Goal: Task Accomplishment & Management: Manage account settings

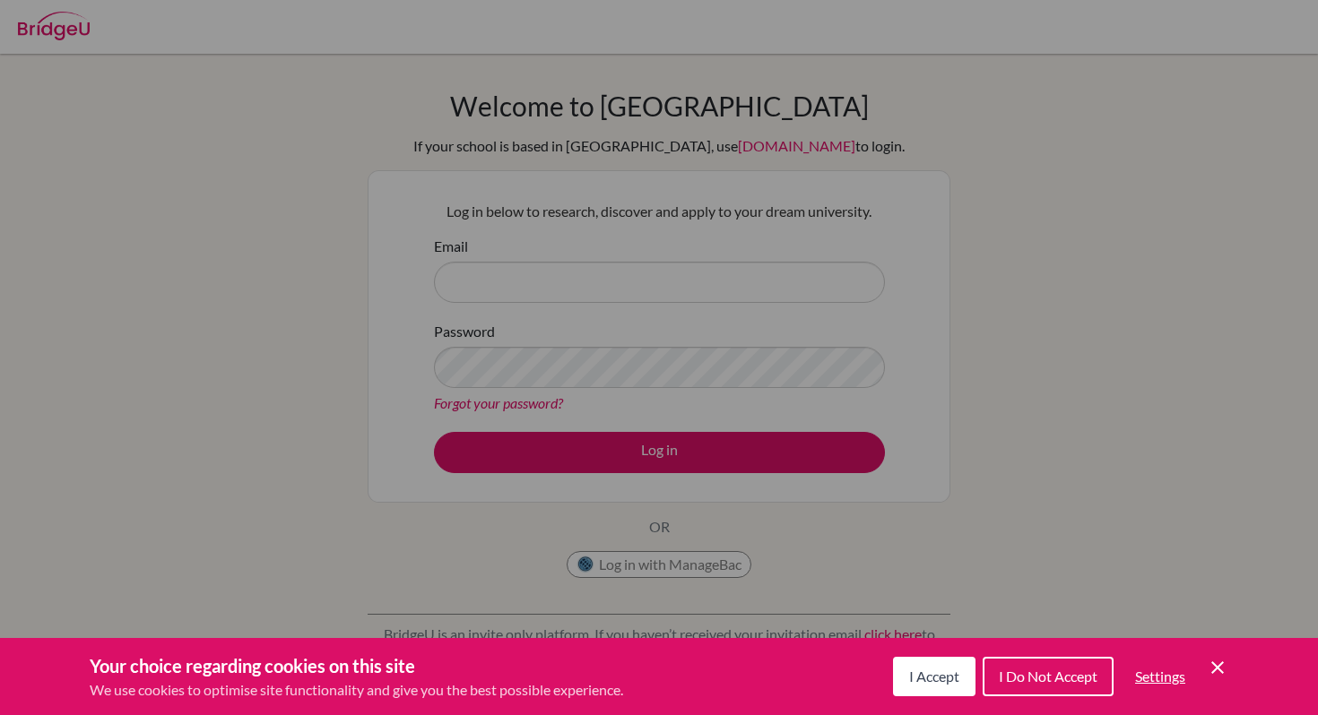
click at [919, 672] on span "I Accept" at bounding box center [934, 676] width 50 height 17
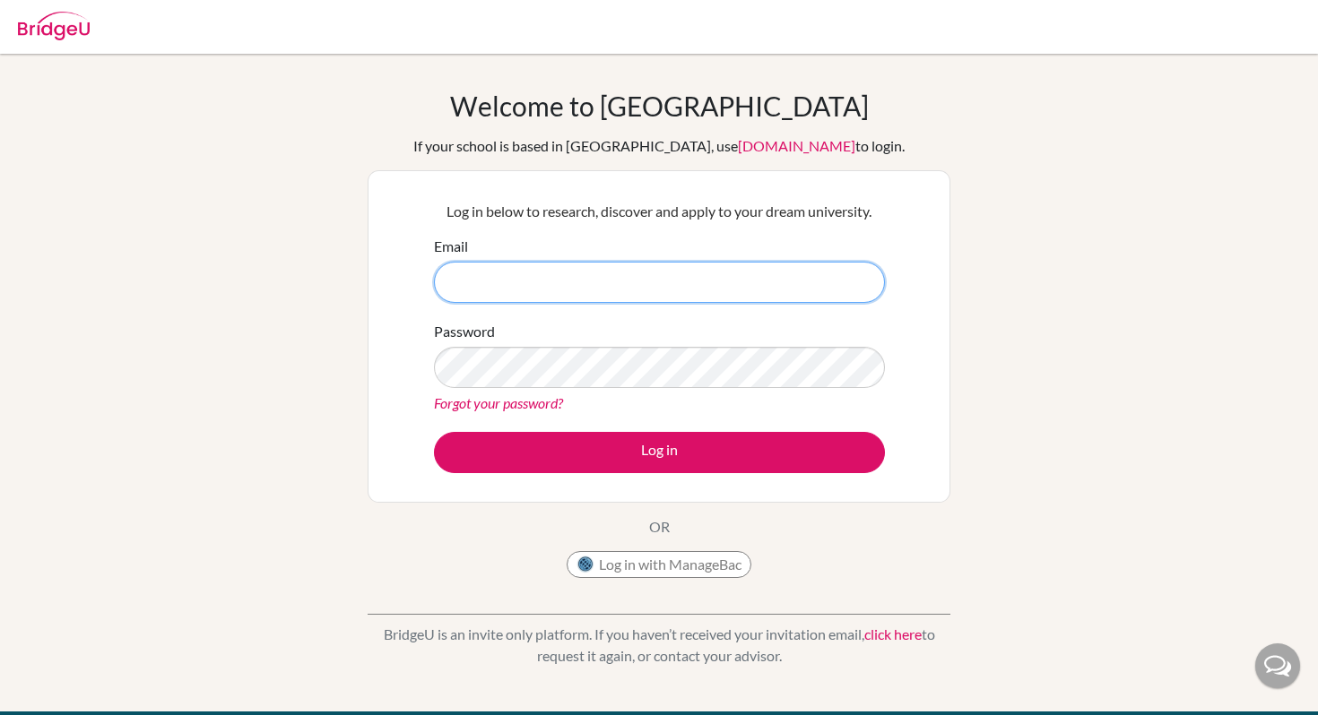
click at [798, 274] on input "Email" at bounding box center [659, 282] width 451 height 41
type input "e"
type input "yu-hsi.lin@students.aobajapan.jp"
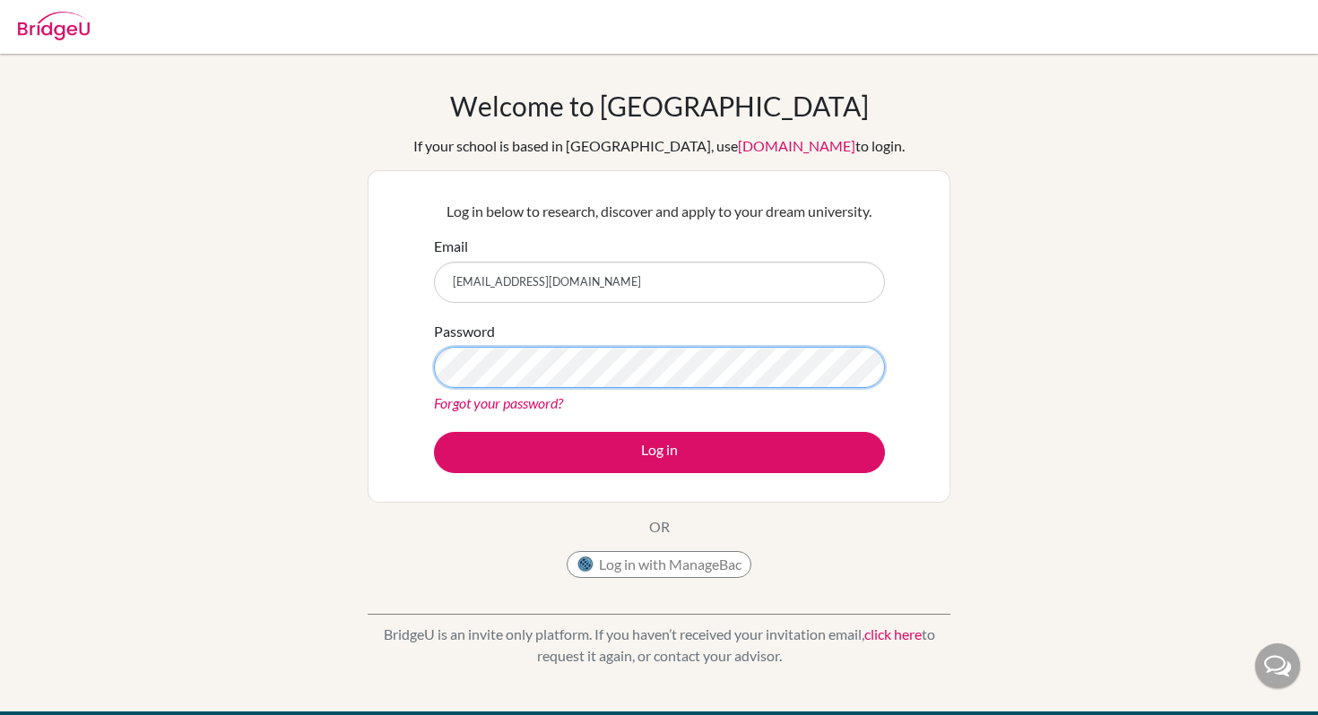
click at [434, 432] on button "Log in" at bounding box center [659, 452] width 451 height 41
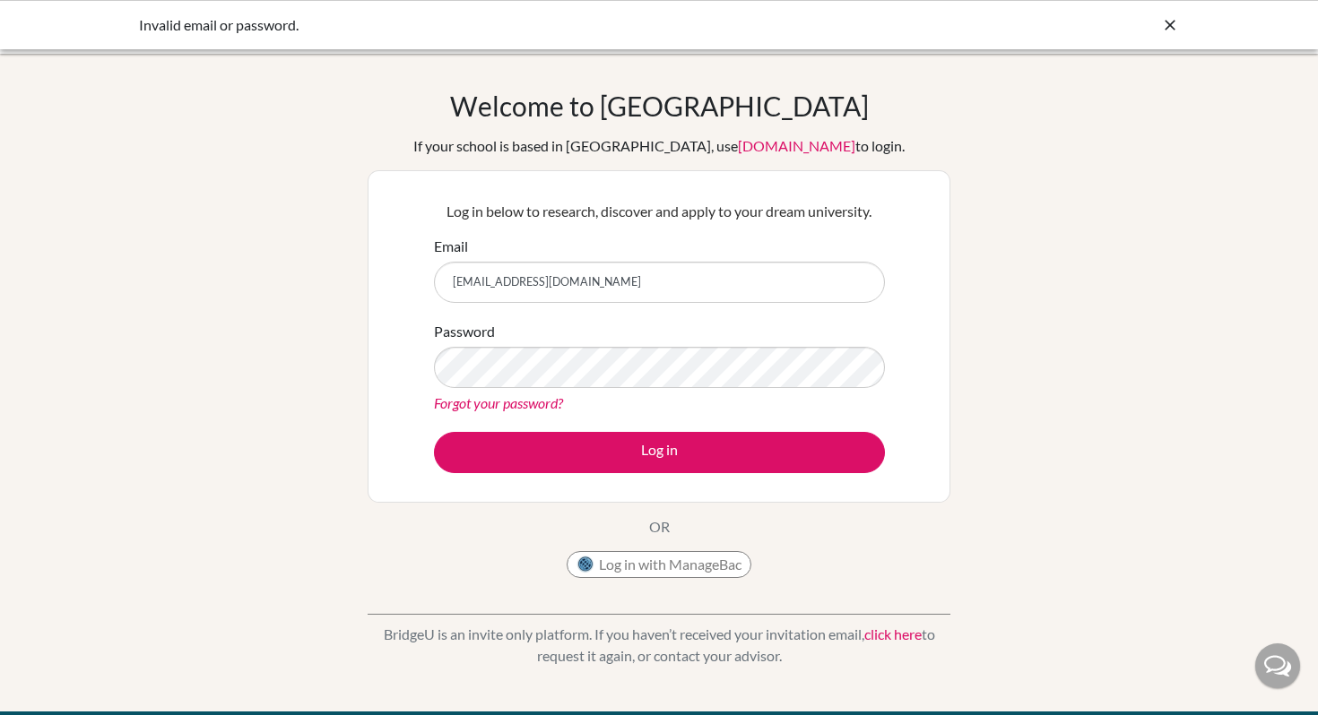
click at [647, 287] on input "[EMAIL_ADDRESS][DOMAIN_NAME]" at bounding box center [659, 282] width 451 height 41
click at [1168, 26] on icon at bounding box center [1170, 25] width 18 height 18
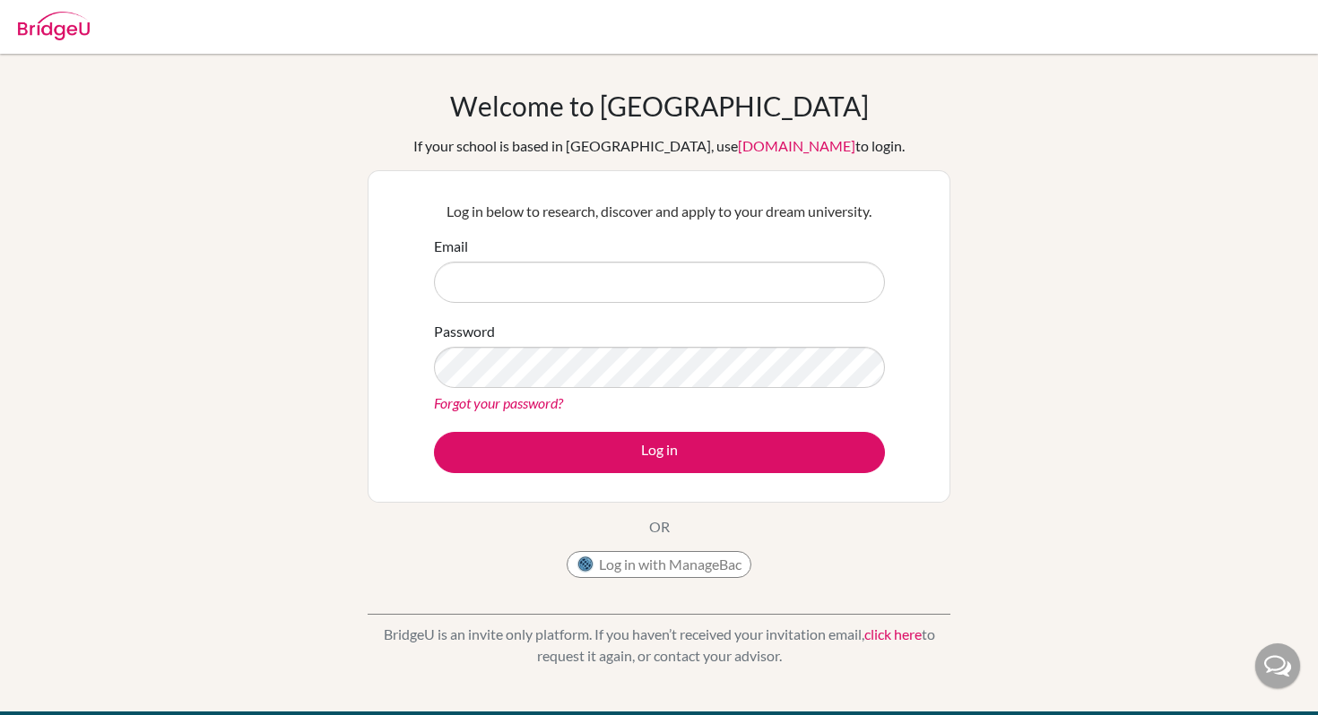
click at [792, 149] on link "[DOMAIN_NAME]" at bounding box center [796, 145] width 117 height 17
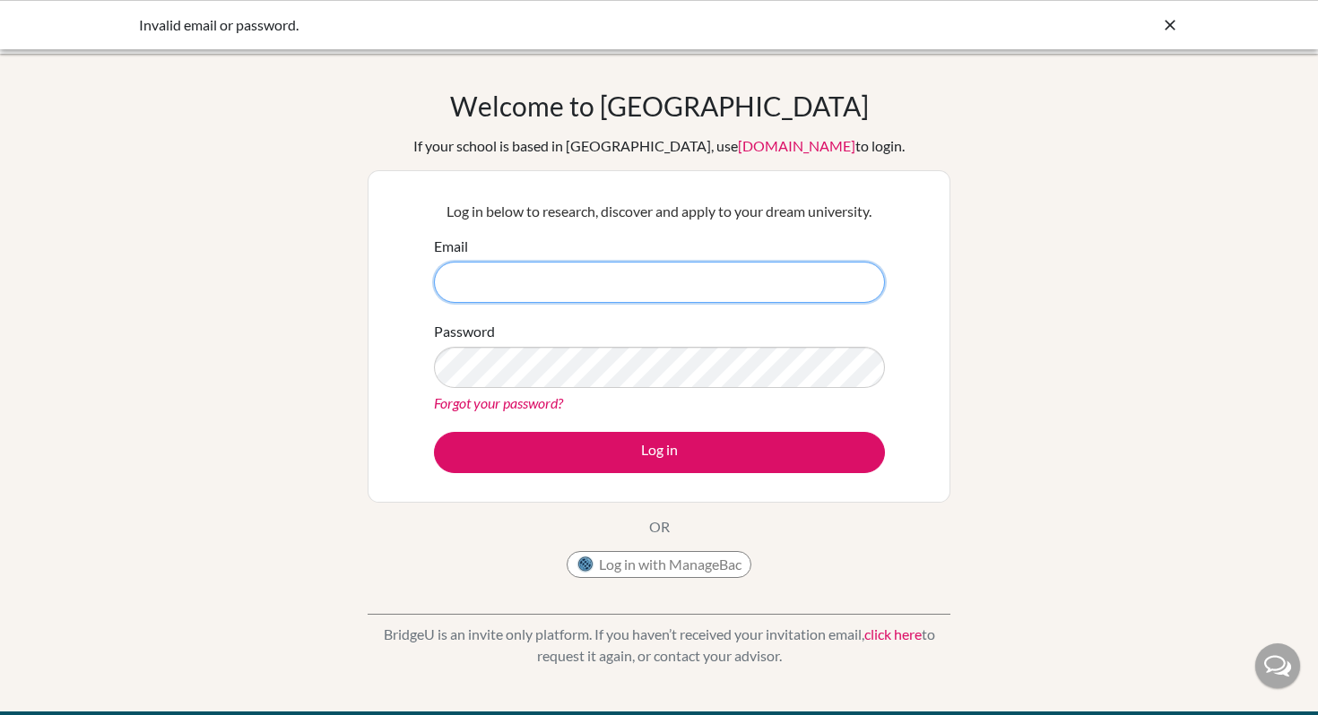
scroll to position [11, 0]
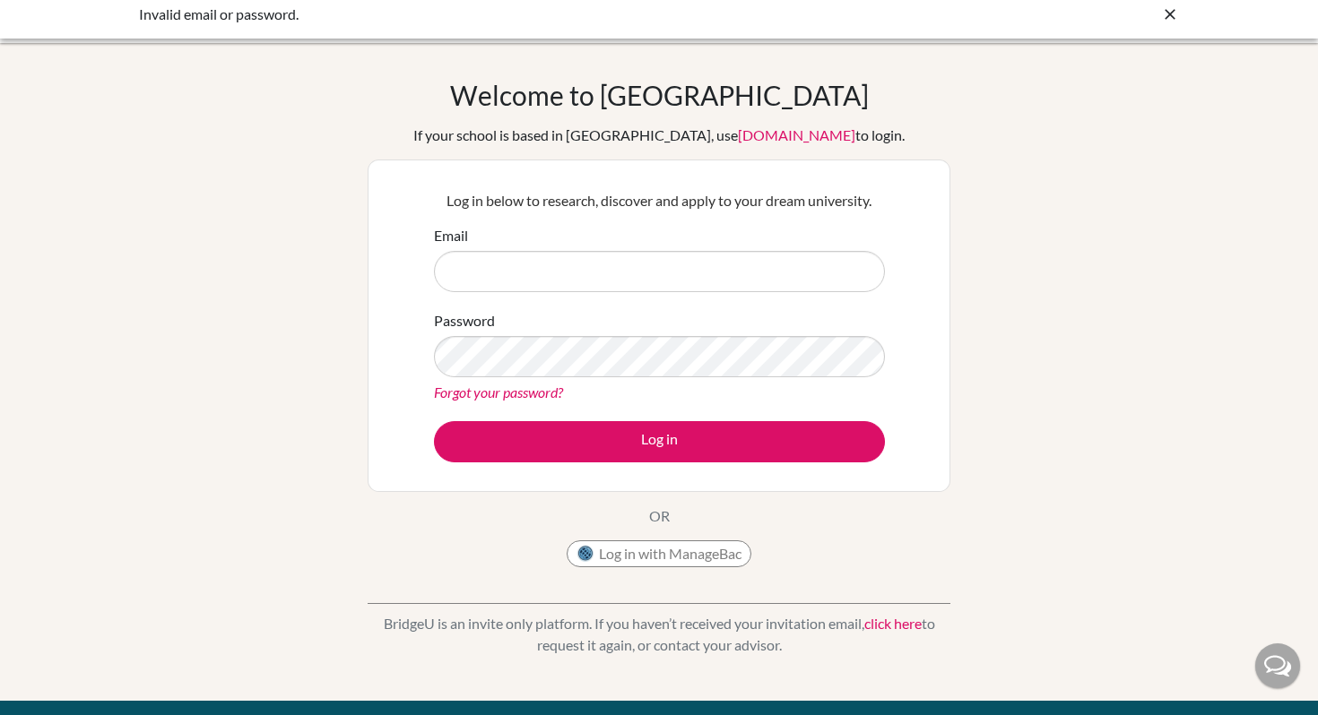
click at [543, 393] on link "Forgot your password?" at bounding box center [498, 392] width 129 height 17
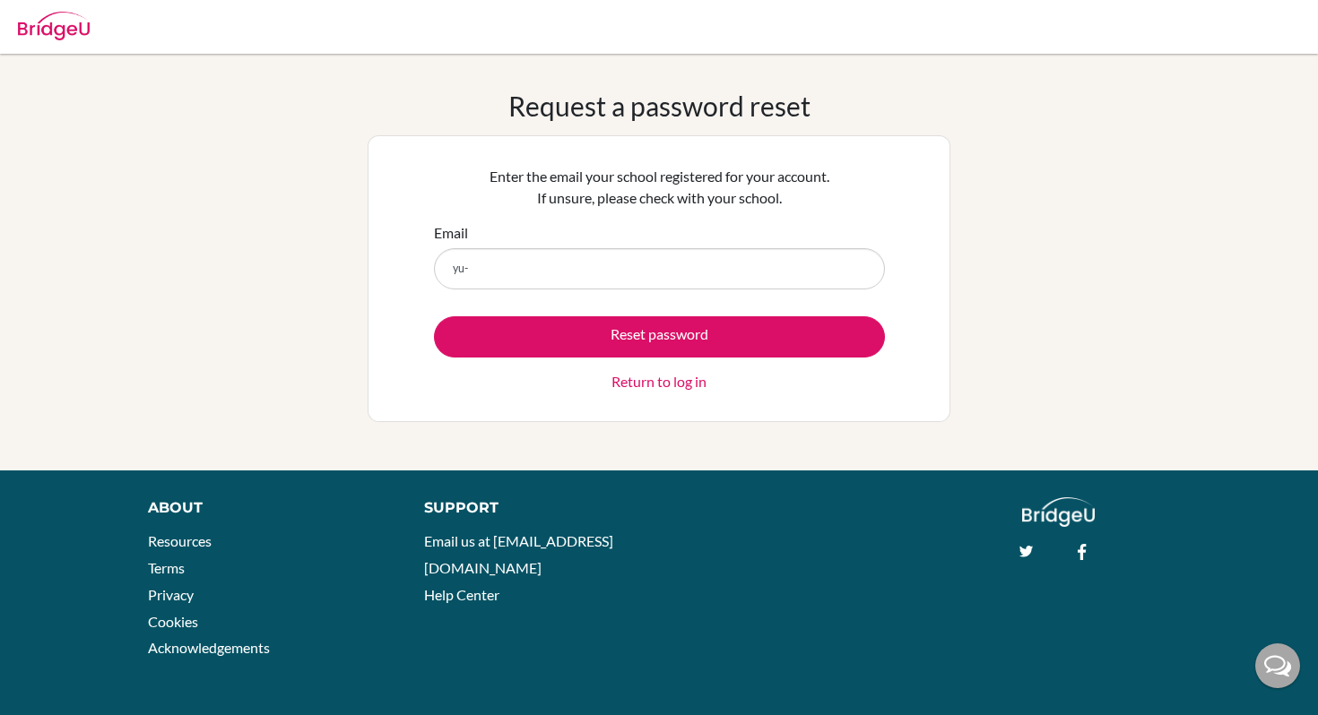
type input "yu-hsi.lin@students.aobajapan.jp"
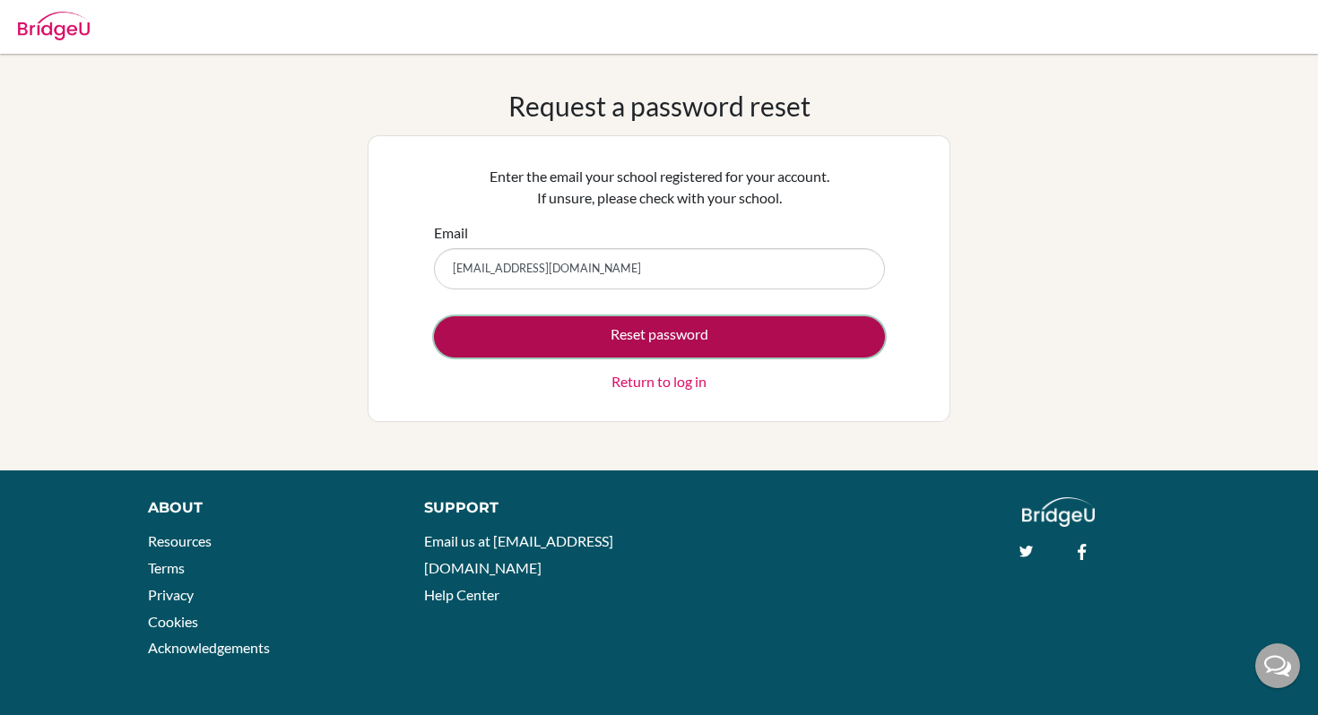
click at [607, 337] on button "Reset password" at bounding box center [659, 336] width 451 height 41
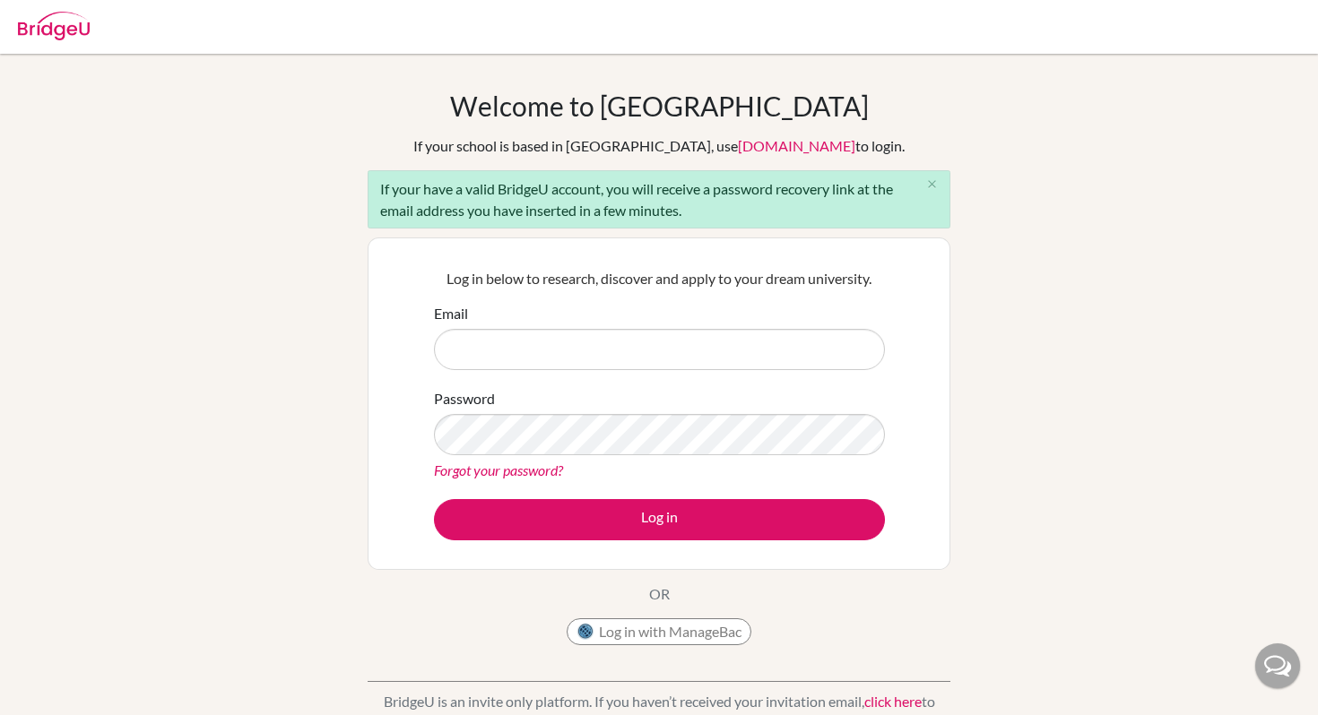
click at [611, 233] on div "Welcome to [GEOGRAPHIC_DATA] If your school is based in [GEOGRAPHIC_DATA], use …" at bounding box center [659, 372] width 583 height 565
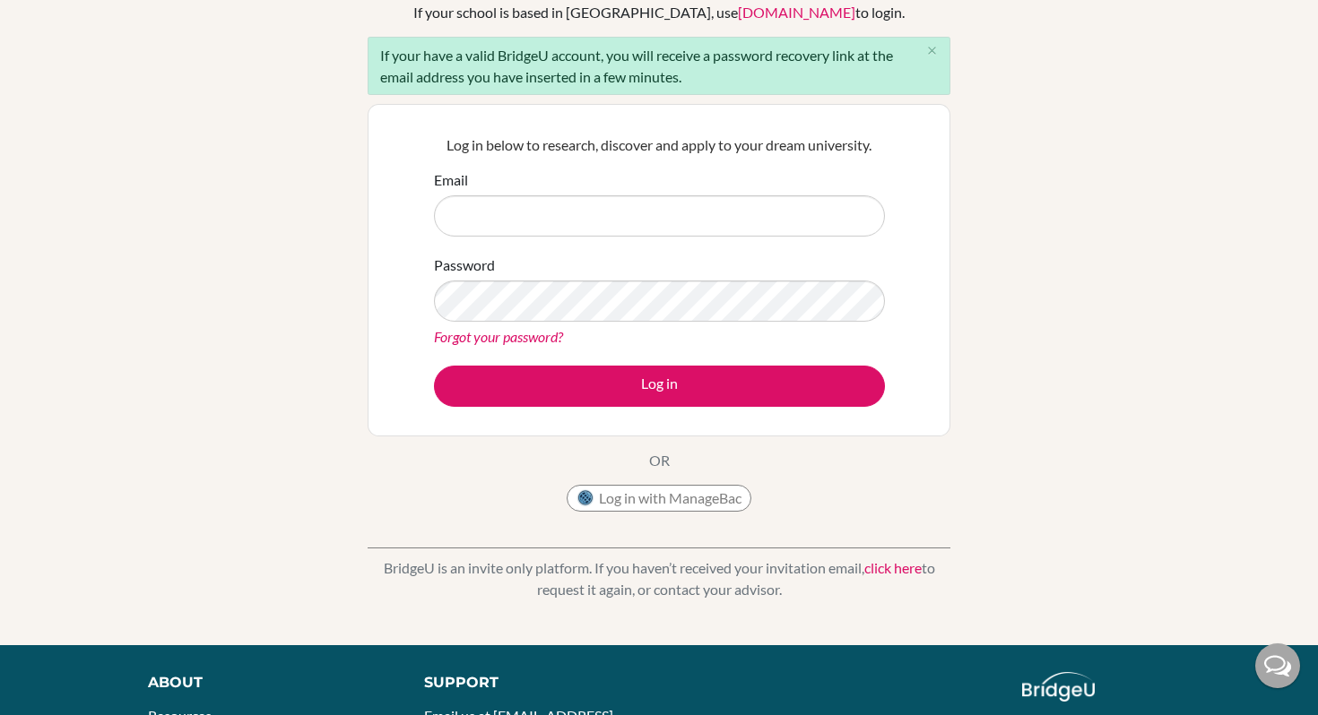
scroll to position [92, 0]
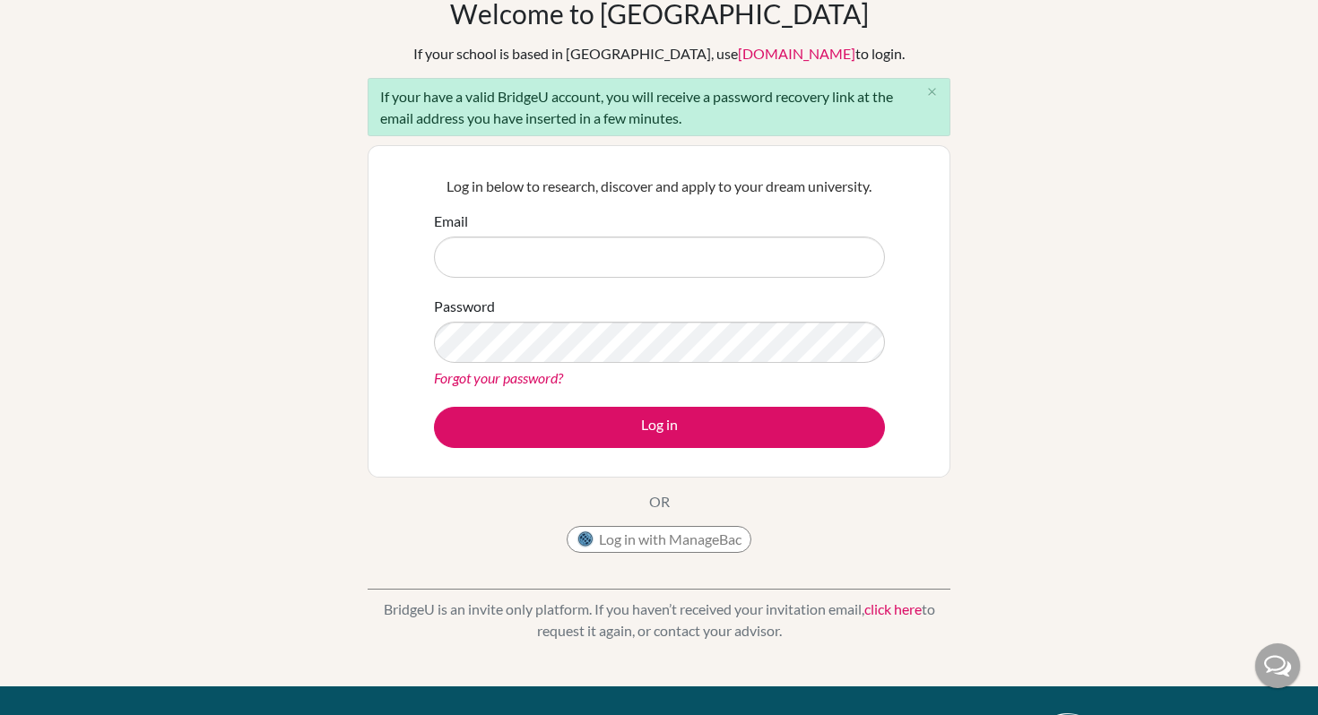
click at [895, 612] on link "click here" at bounding box center [892, 609] width 57 height 17
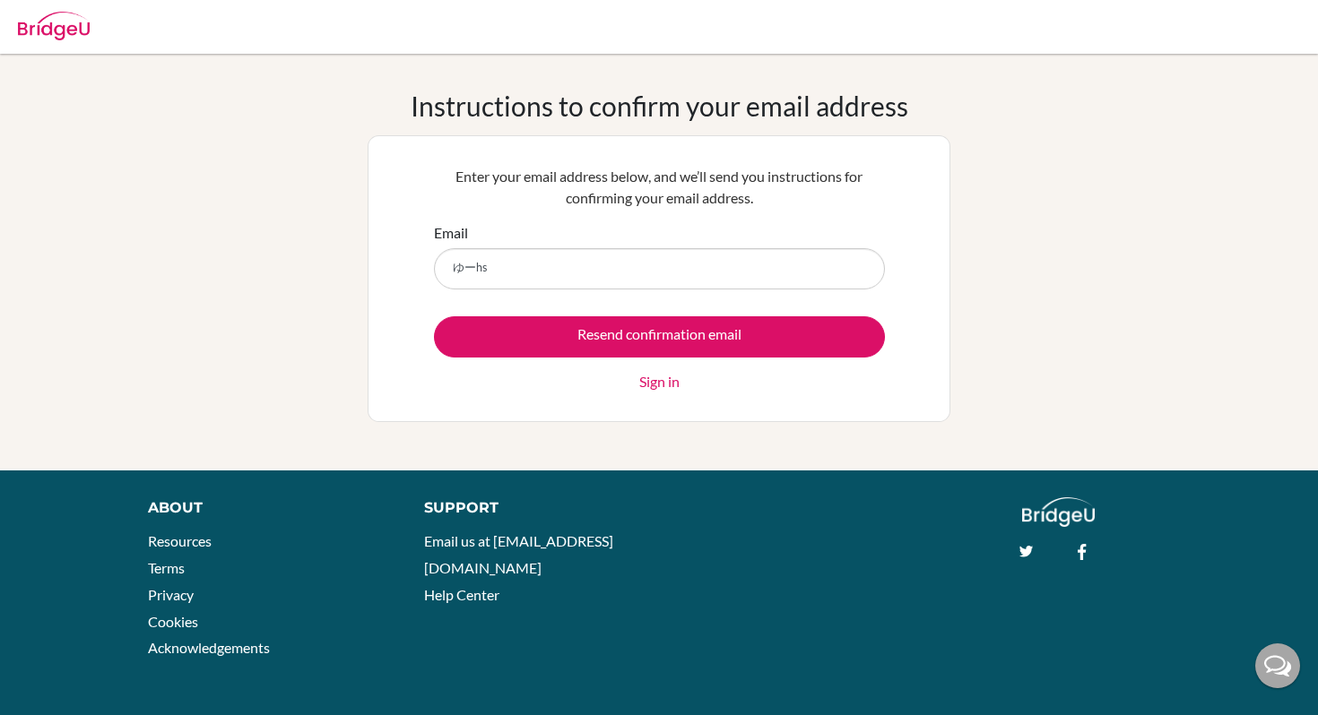
type input "ゆーhし"
type input "[EMAIL_ADDRESS][DOMAIN_NAME]"
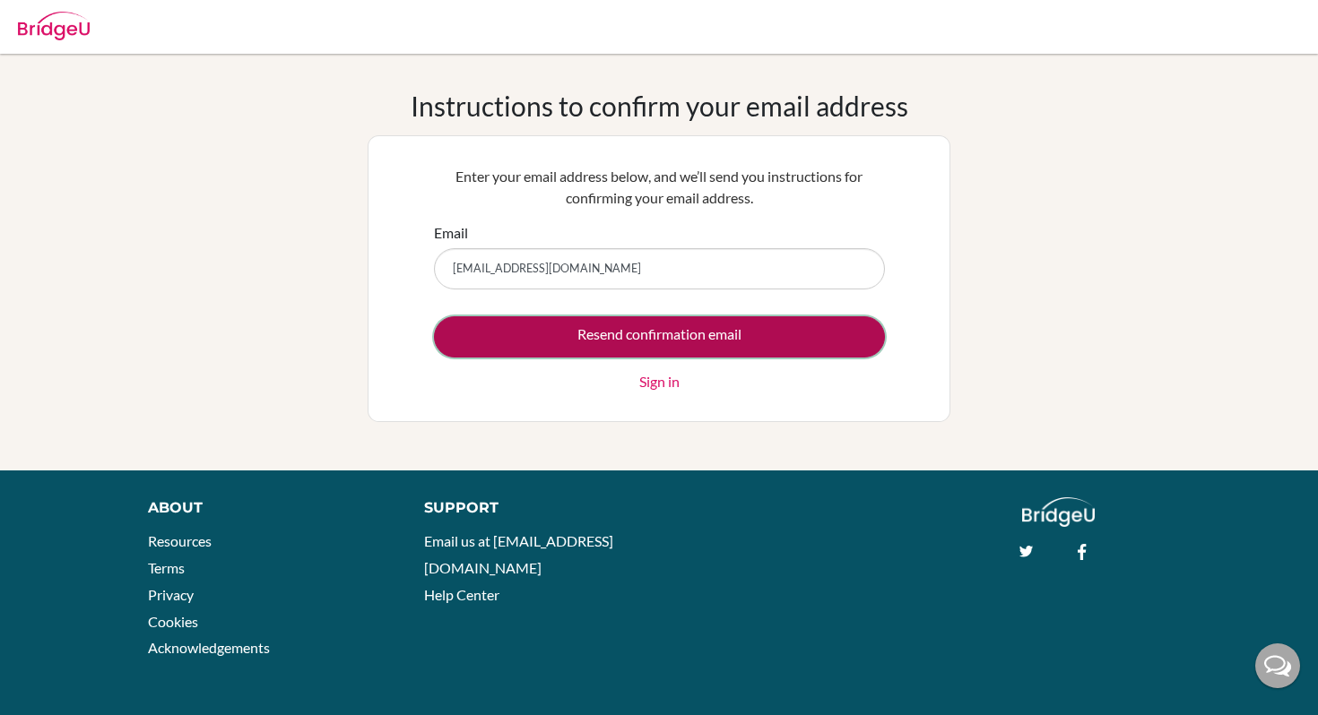
click at [724, 343] on input "Resend confirmation email" at bounding box center [659, 336] width 451 height 41
